Goal: Task Accomplishment & Management: Manage account settings

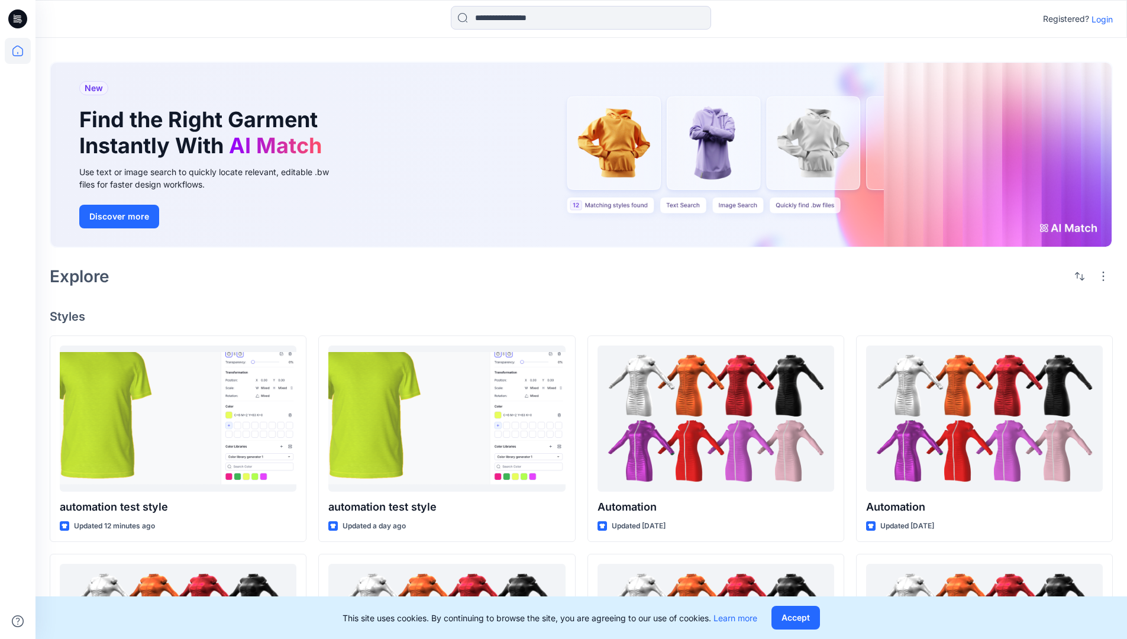
click at [1099, 19] on p "Login" at bounding box center [1101, 19] width 21 height 12
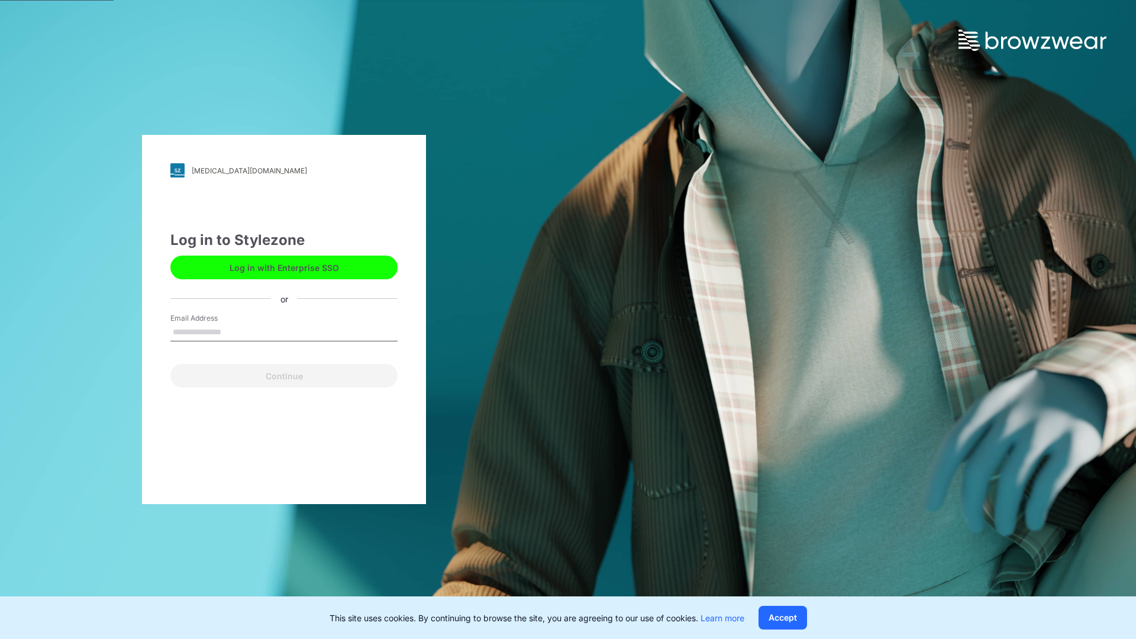
click at [234, 331] on input "Email Address" at bounding box center [283, 333] width 227 height 18
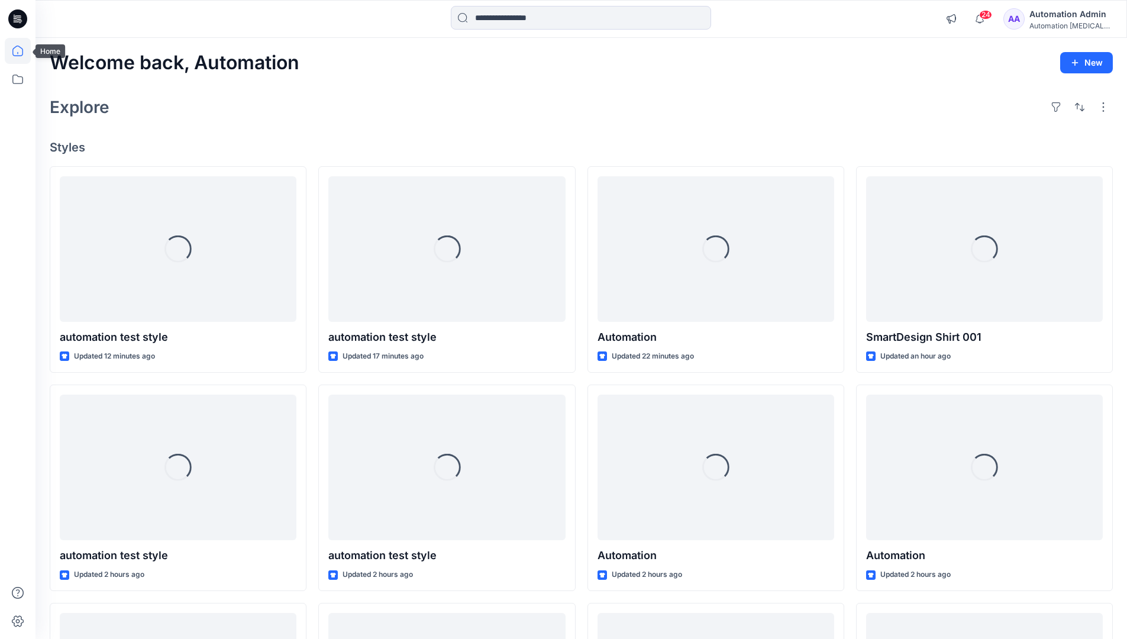
click at [22, 51] on icon at bounding box center [17, 51] width 11 height 11
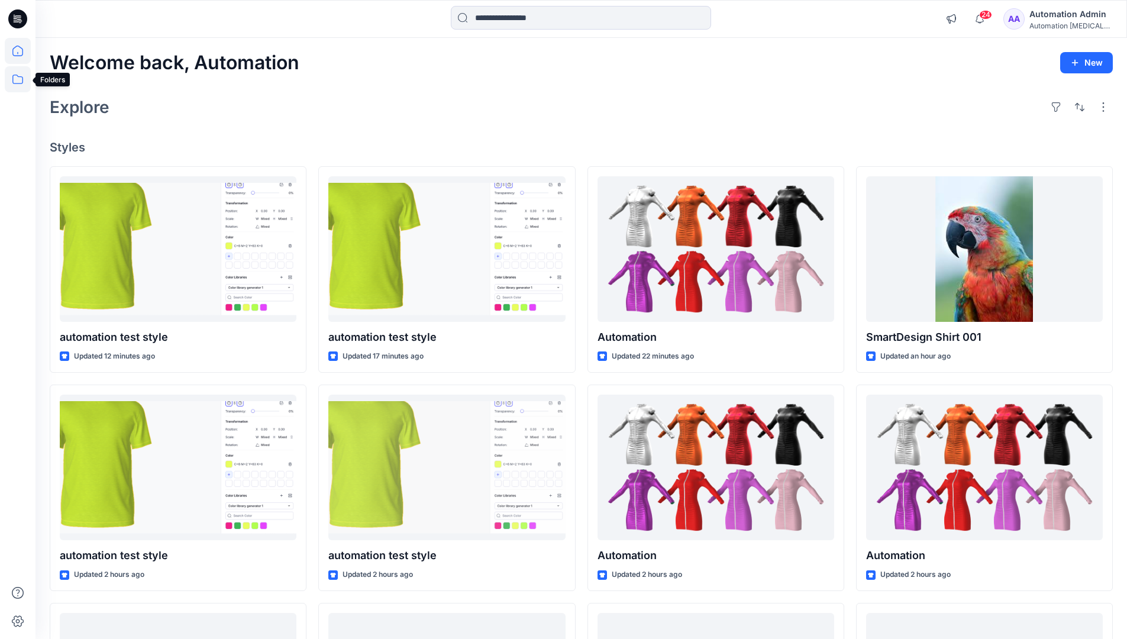
click at [17, 77] on icon at bounding box center [18, 79] width 26 height 26
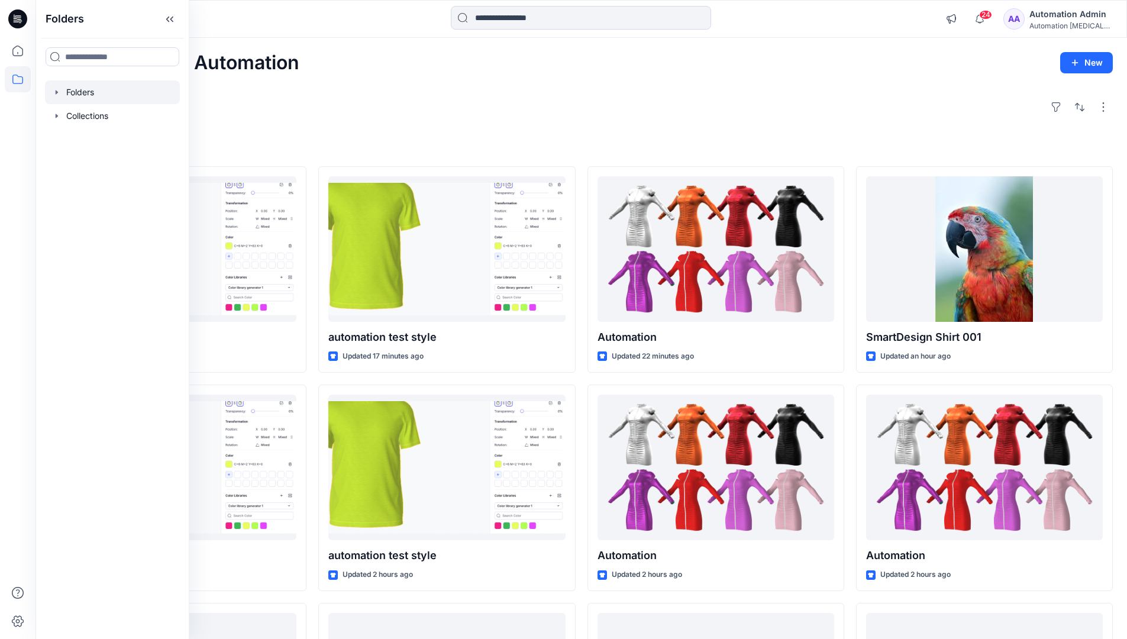
click at [79, 90] on div at bounding box center [112, 92] width 135 height 24
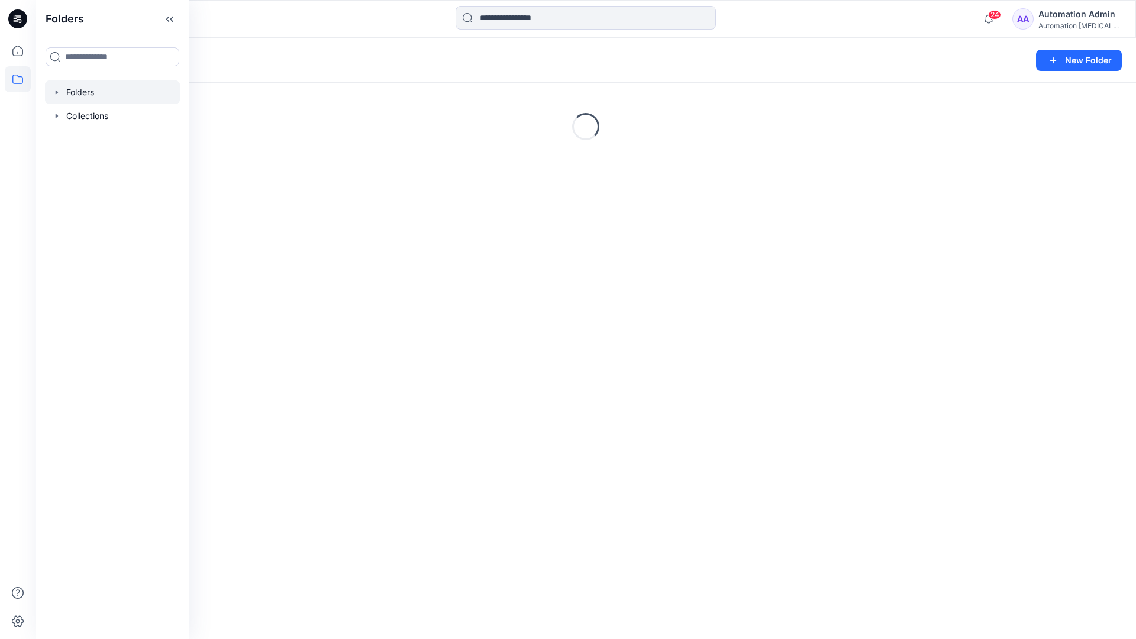
click at [569, 410] on div "Folders New Folder Loading..." at bounding box center [585, 338] width 1100 height 601
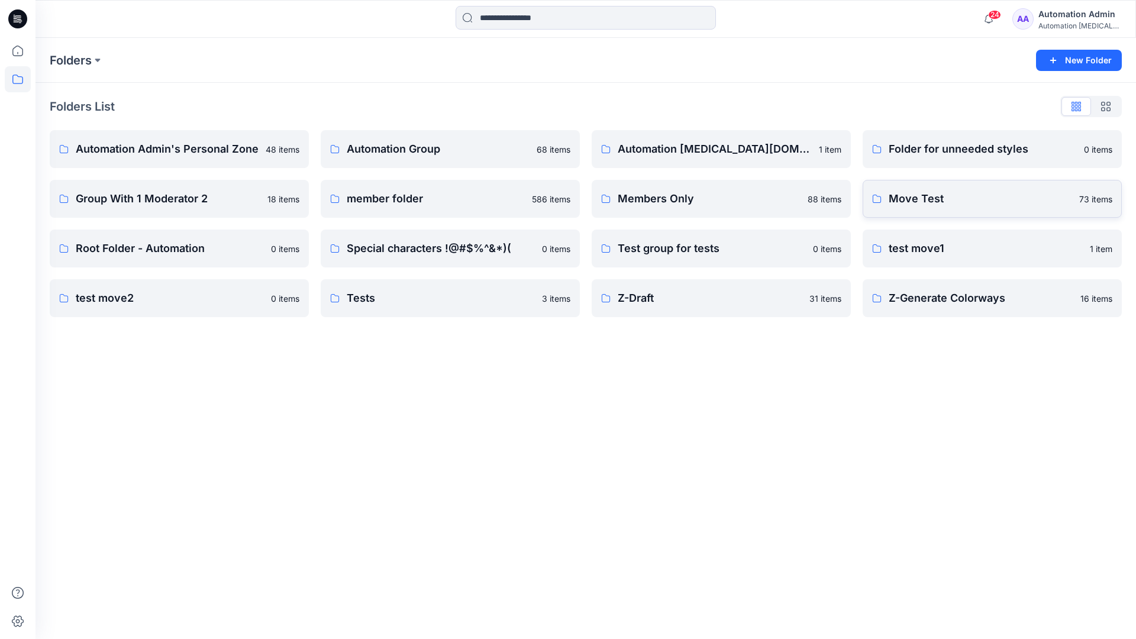
click at [930, 195] on p "Move Test" at bounding box center [979, 198] width 183 height 17
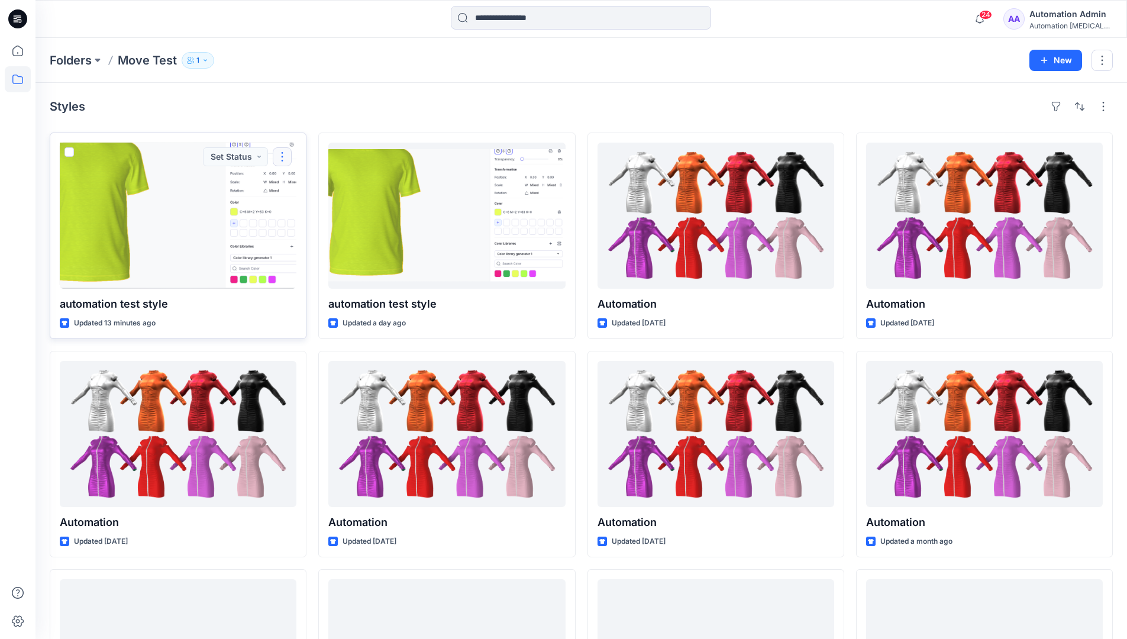
click at [277, 161] on button "button" at bounding box center [282, 156] width 19 height 19
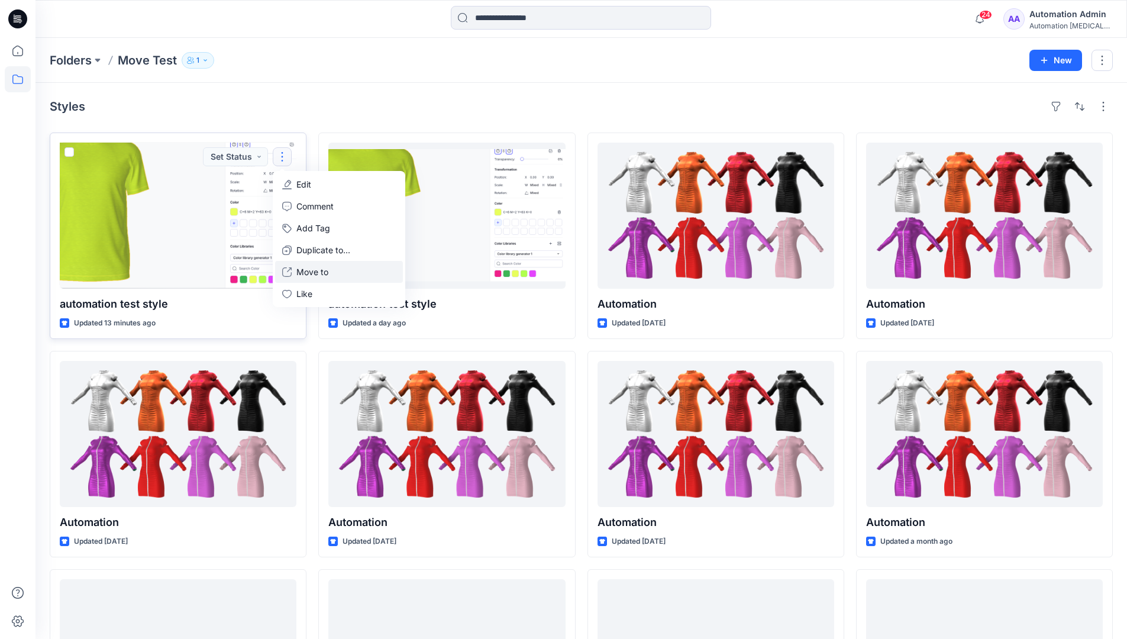
click at [316, 269] on p "Move to" at bounding box center [312, 272] width 32 height 12
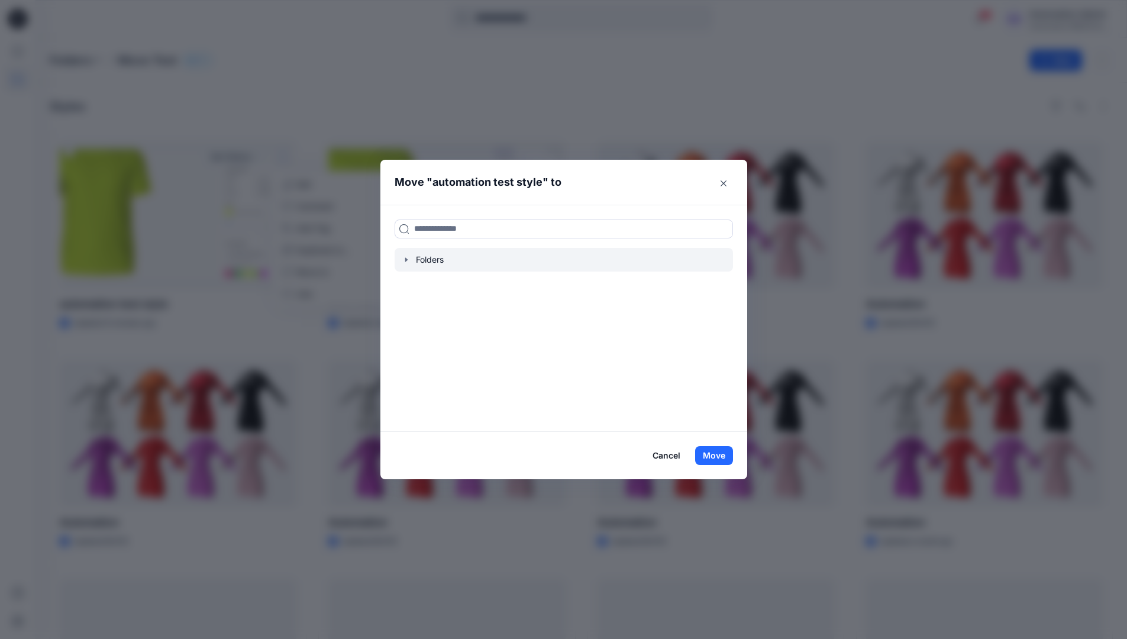
click at [407, 260] on icon "button" at bounding box center [406, 259] width 2 height 4
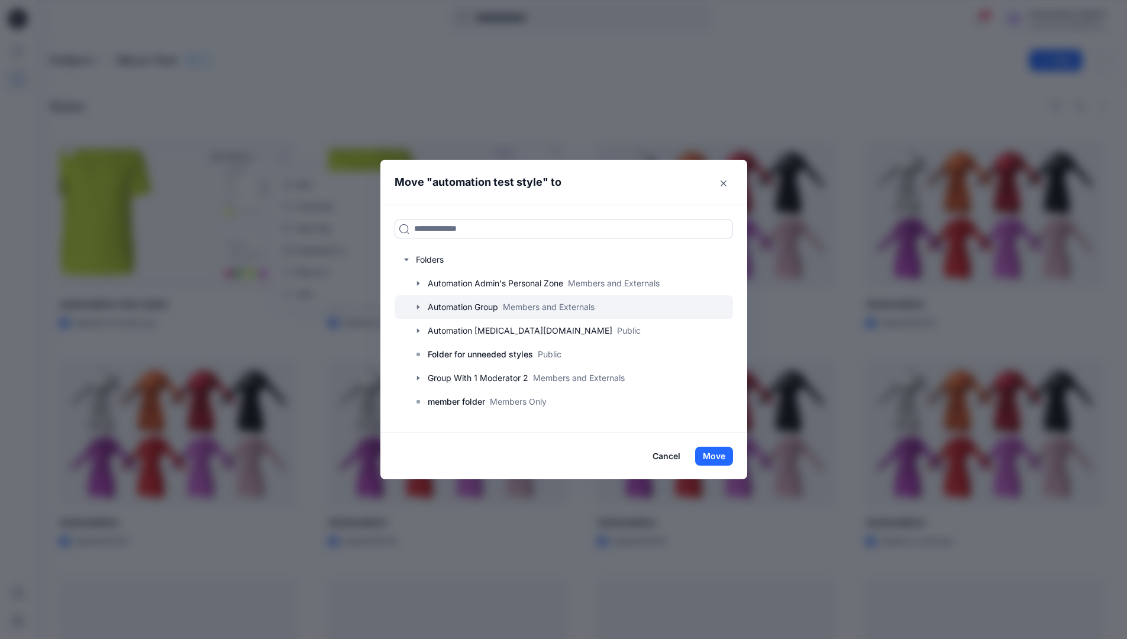
click at [444, 303] on div at bounding box center [563, 307] width 338 height 24
click at [721, 452] on button "Move" at bounding box center [714, 456] width 38 height 19
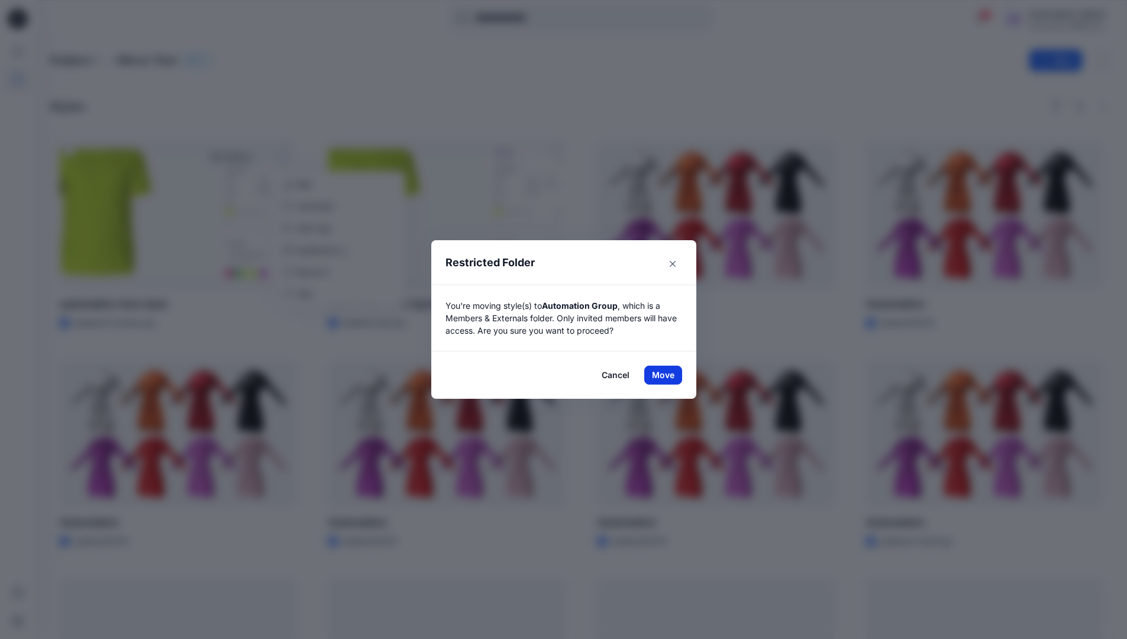
click at [667, 375] on button "Move" at bounding box center [663, 375] width 38 height 19
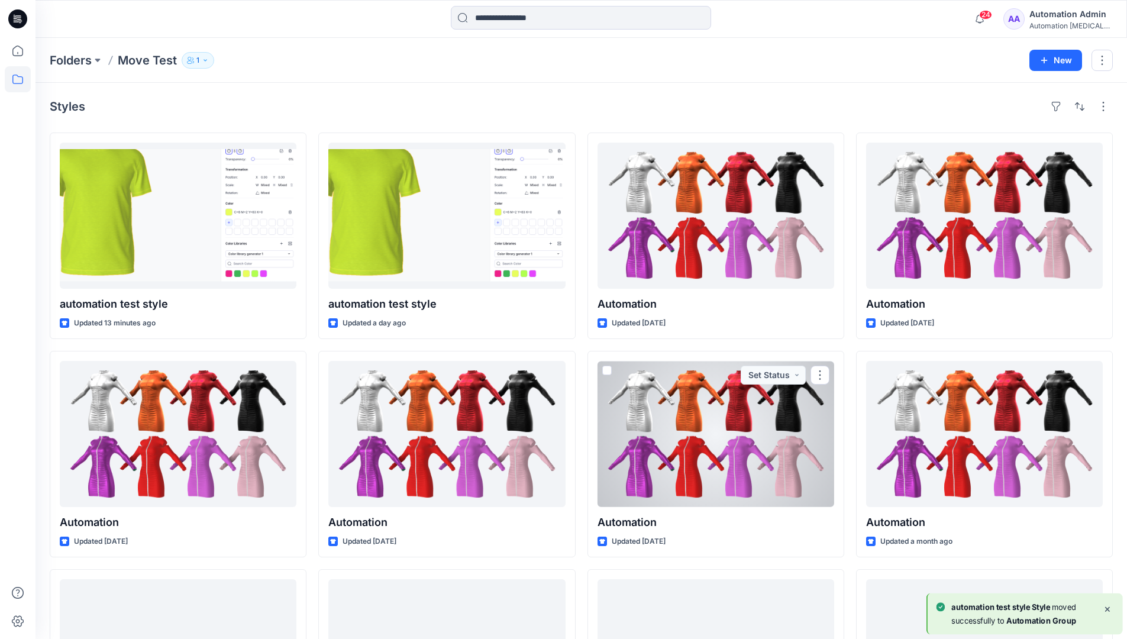
click at [1064, 17] on div "Automation Admin" at bounding box center [1070, 14] width 83 height 14
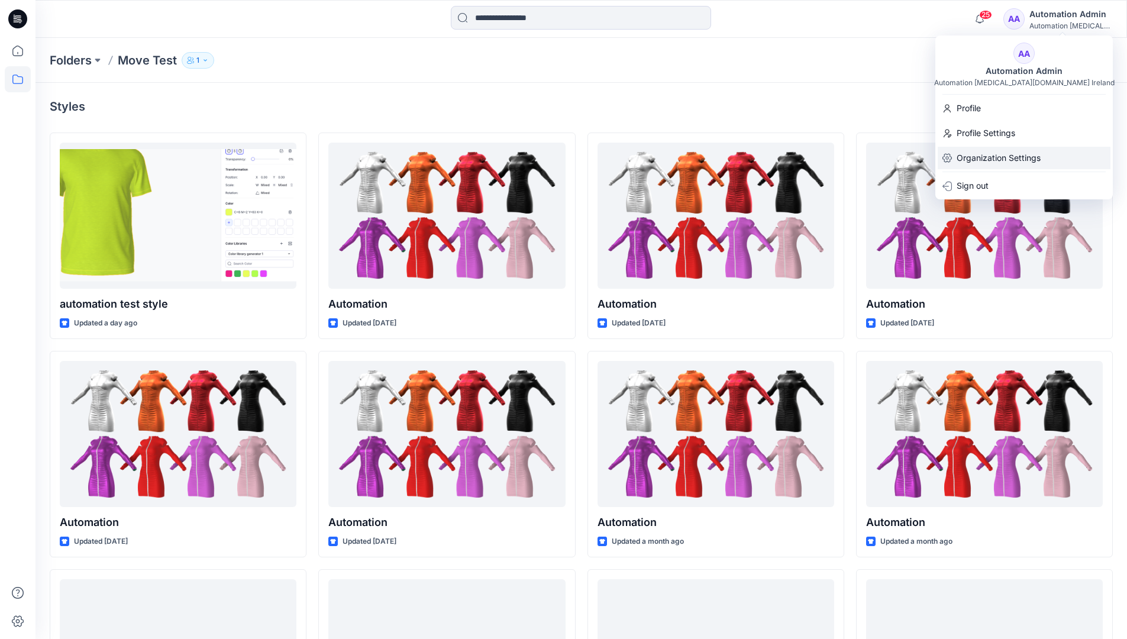
click at [1009, 150] on p "Organization Settings" at bounding box center [998, 158] width 84 height 22
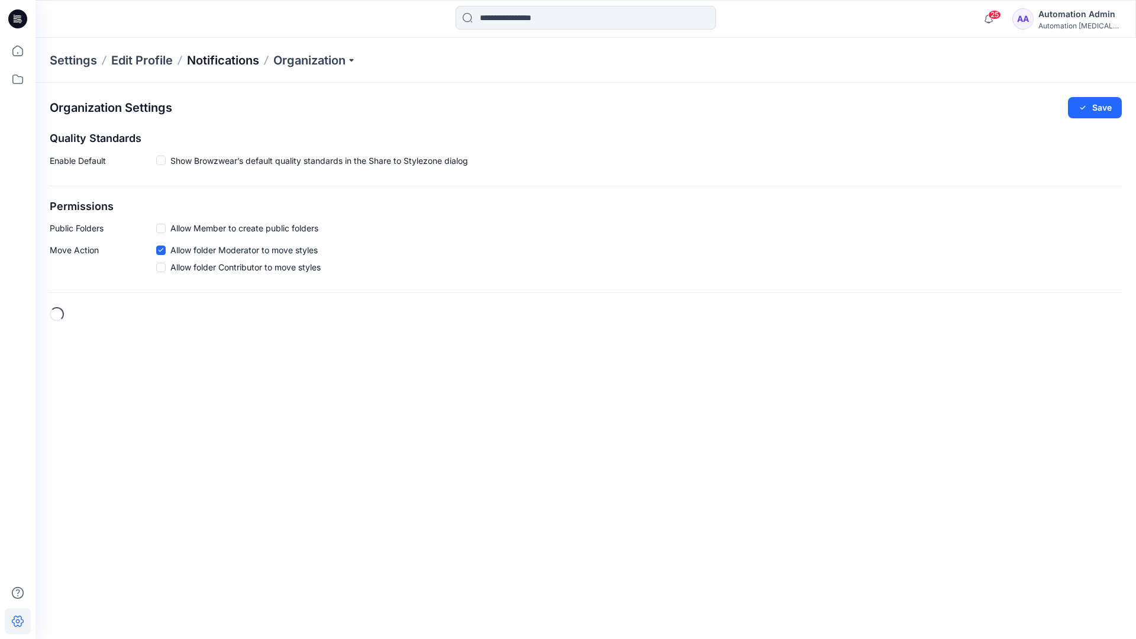
click at [216, 59] on p "Notifications" at bounding box center [223, 60] width 72 height 17
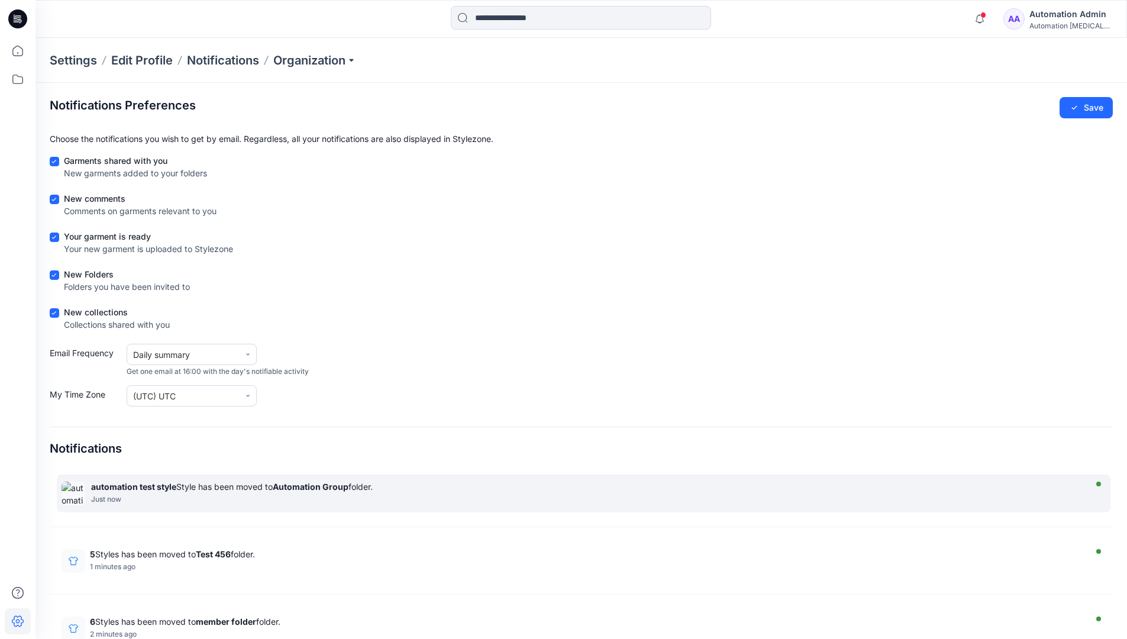
click at [273, 486] on div "automation test style Style has been moved to Automation Group folder." at bounding box center [586, 486] width 991 height 10
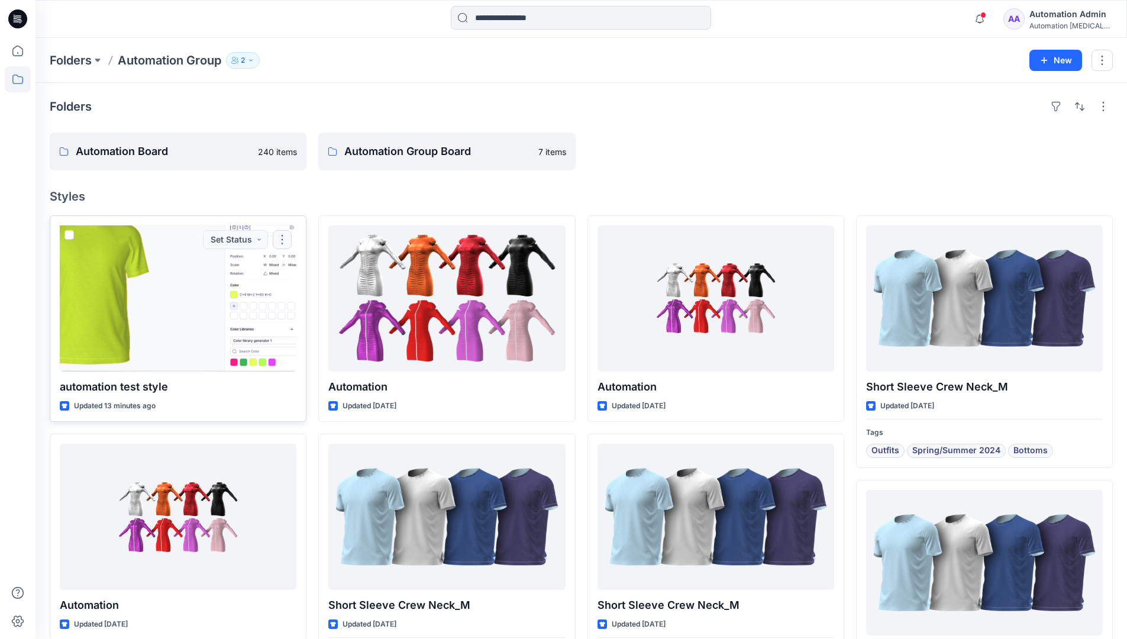
click at [285, 240] on button "button" at bounding box center [282, 239] width 19 height 19
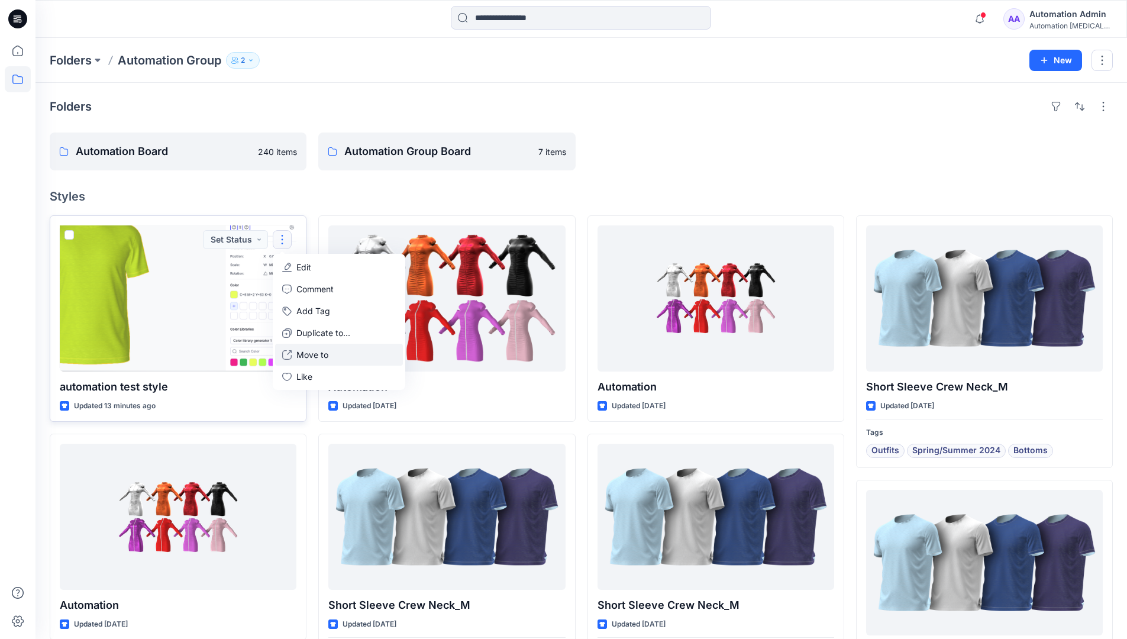
click at [303, 354] on p "Move to" at bounding box center [312, 354] width 32 height 12
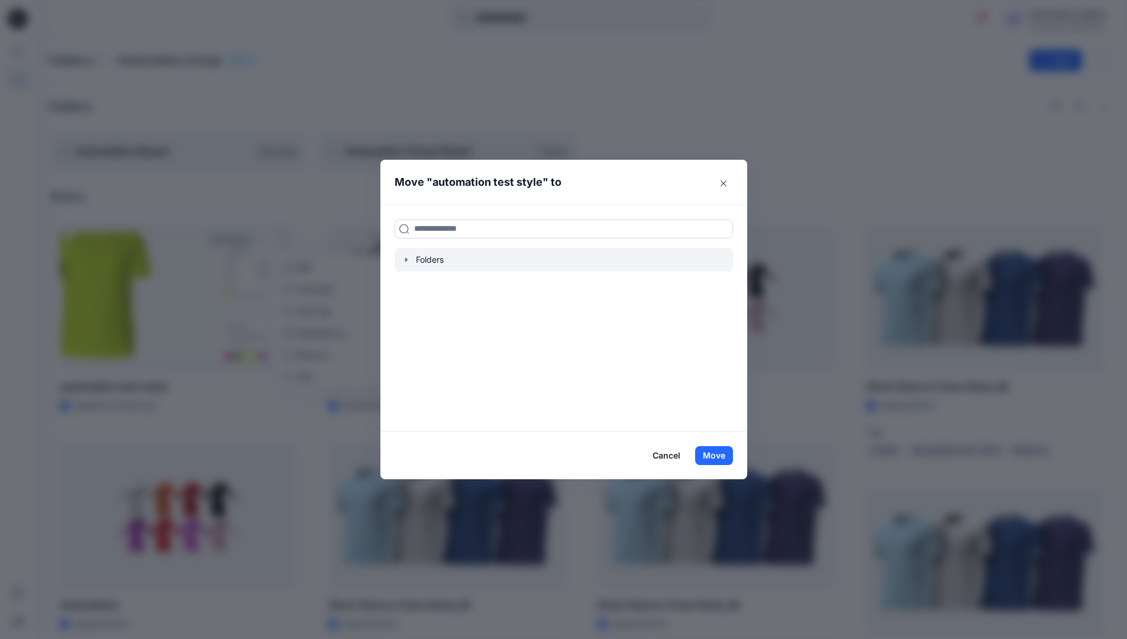
click at [411, 261] on icon "button" at bounding box center [406, 259] width 9 height 9
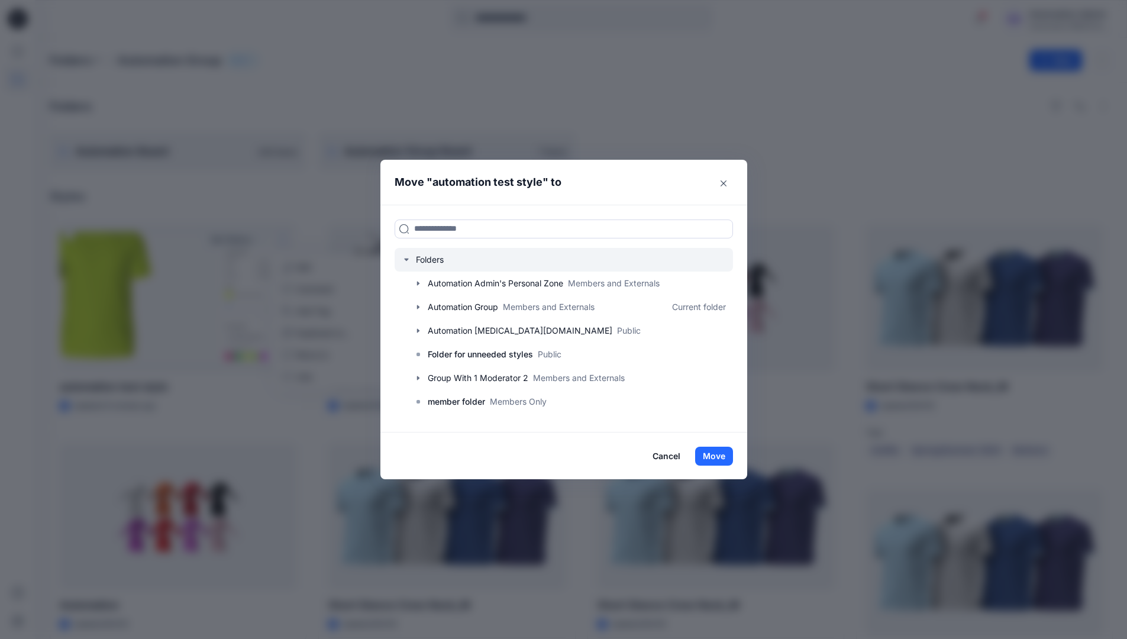
scroll to position [117, 0]
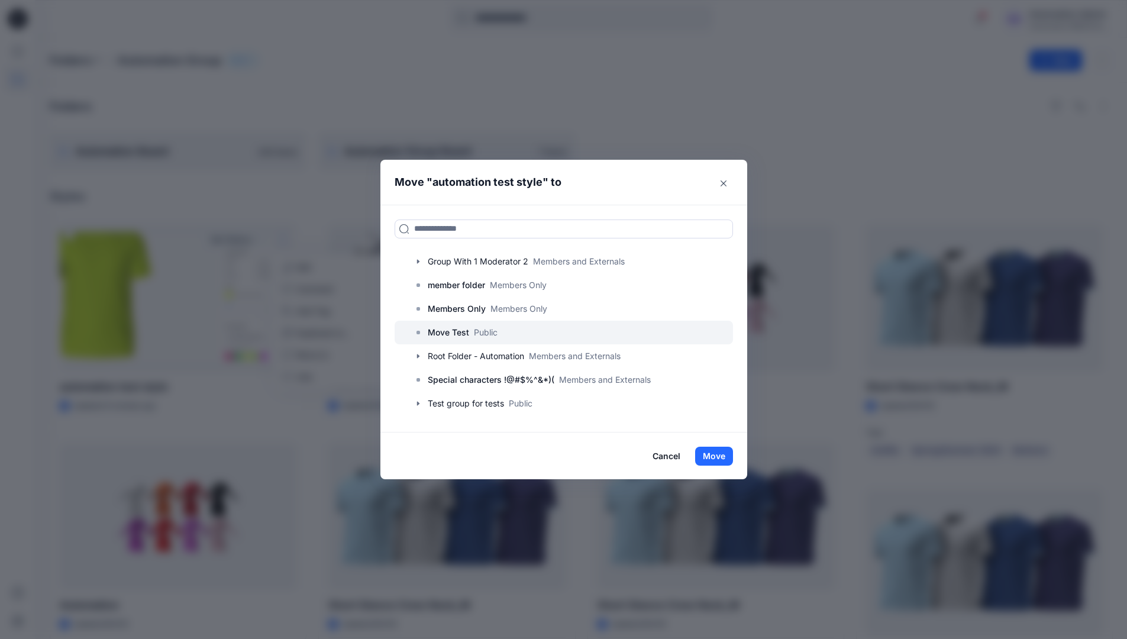
click at [462, 326] on p "Move Test" at bounding box center [448, 332] width 41 height 14
click at [724, 451] on button "Move" at bounding box center [714, 456] width 38 height 19
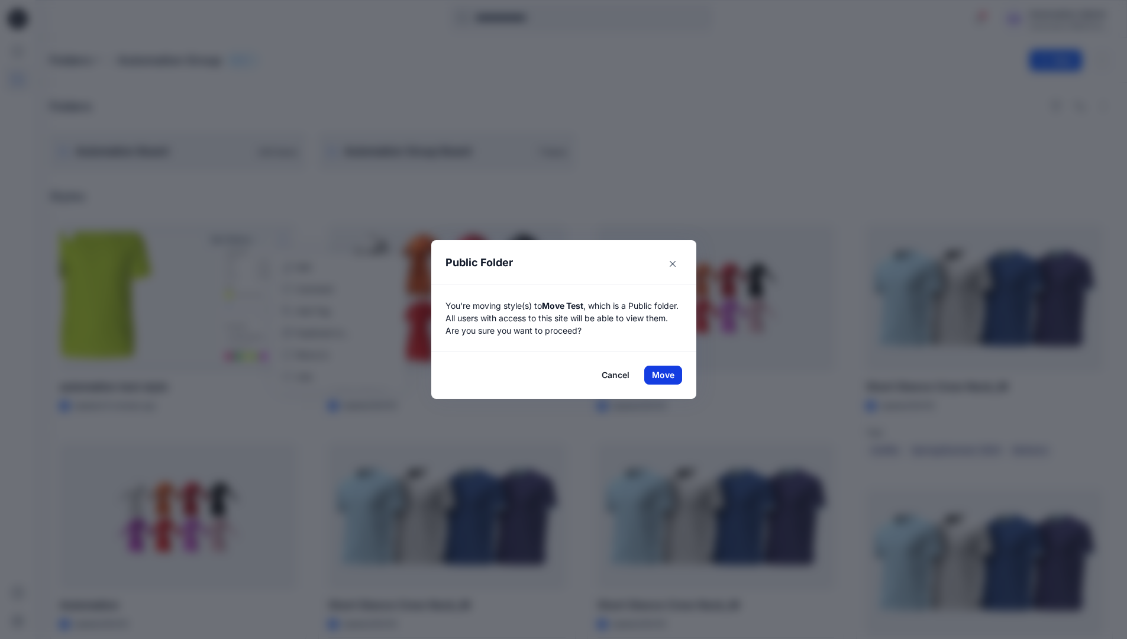
click at [667, 375] on button "Move" at bounding box center [663, 375] width 38 height 19
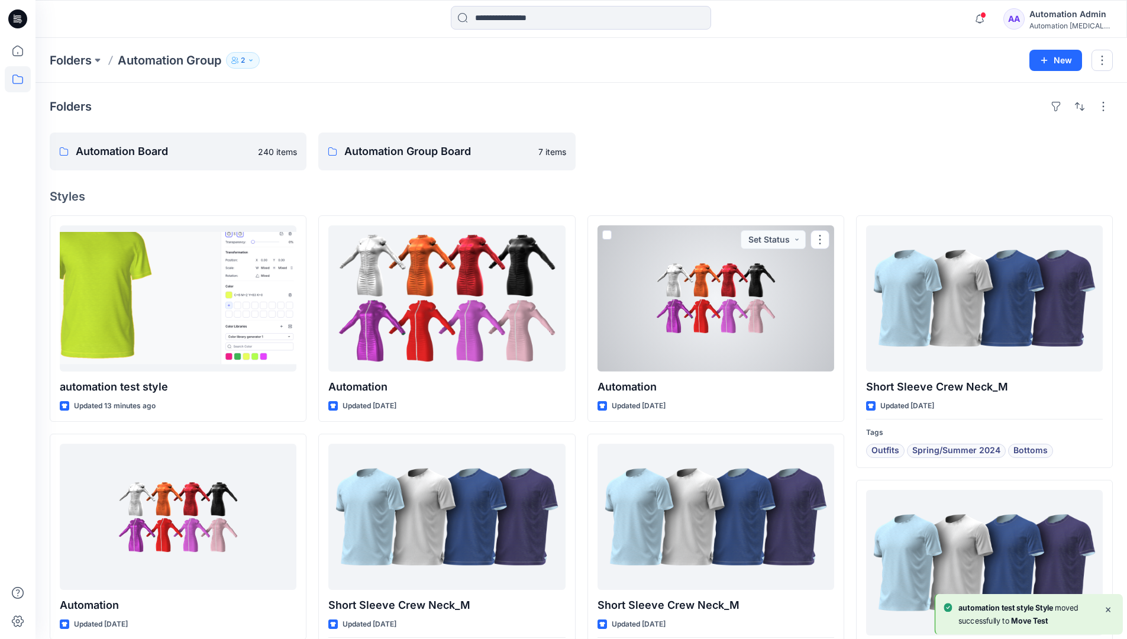
click at [1056, 18] on div "Automation Admin" at bounding box center [1070, 14] width 83 height 14
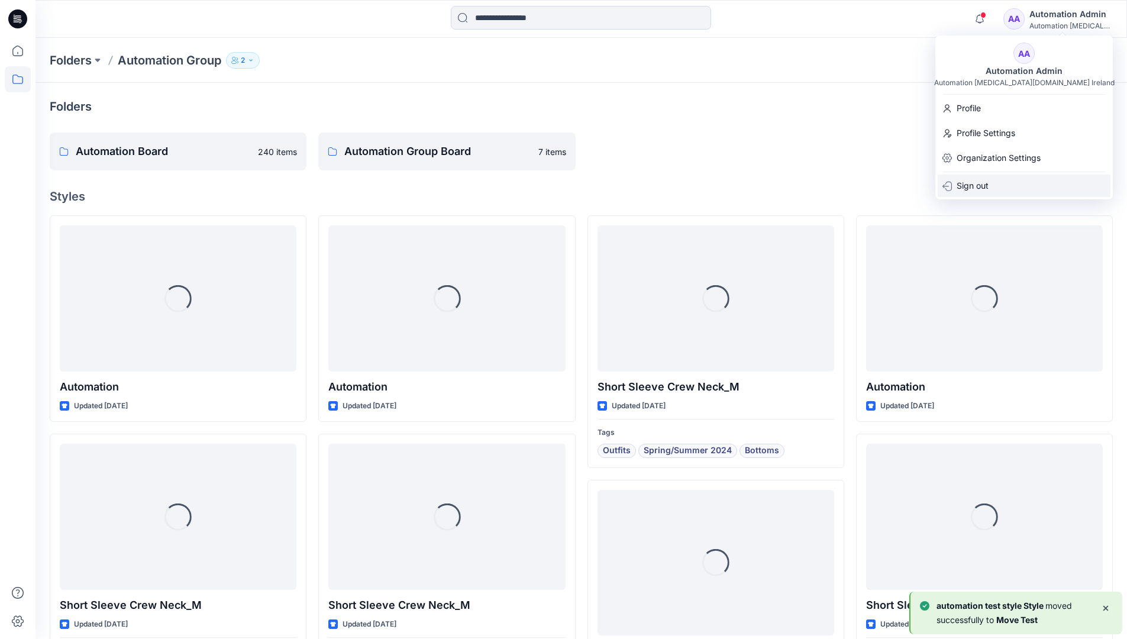
click at [998, 181] on div "Sign out" at bounding box center [1023, 185] width 173 height 22
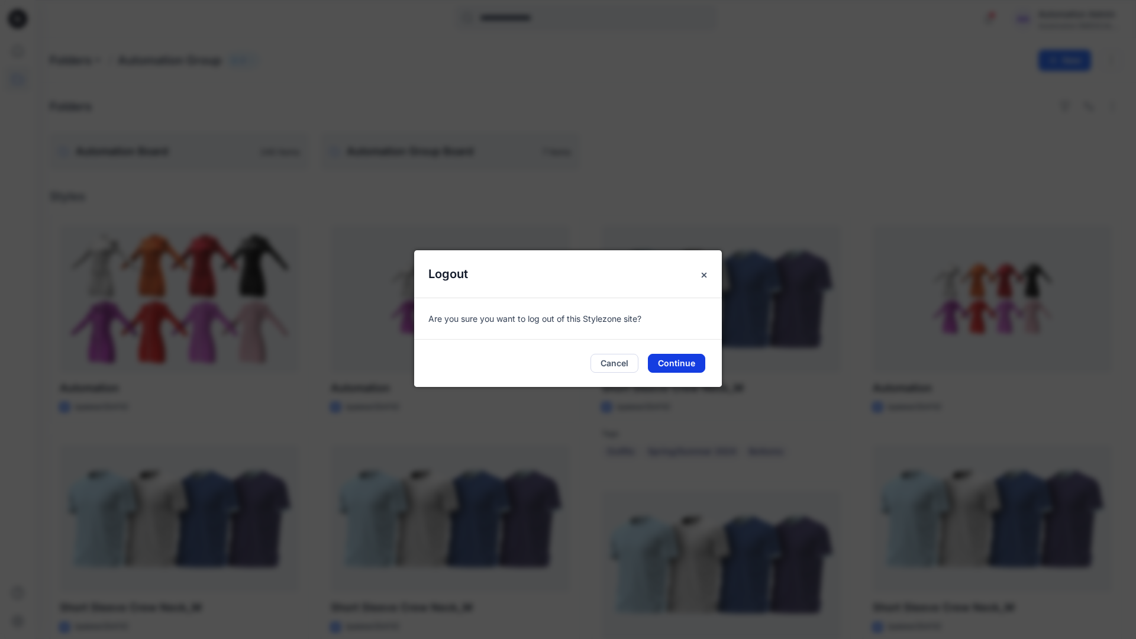
click at [670, 360] on button "Continue" at bounding box center [676, 363] width 57 height 19
